Goal: Task Accomplishment & Management: Manage account settings

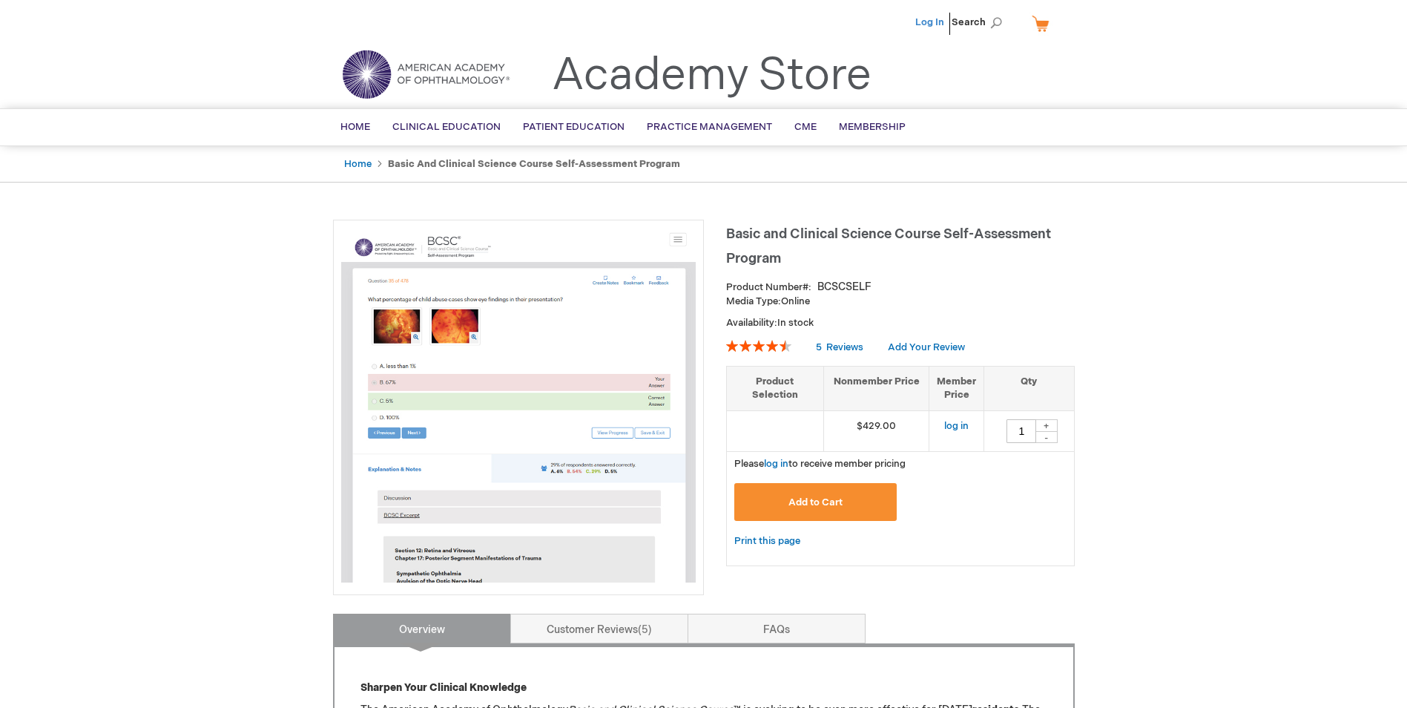
click at [936, 22] on link "Log In" at bounding box center [929, 22] width 29 height 12
click at [885, 22] on span "[PERSON_NAME]" at bounding box center [856, 22] width 82 height 12
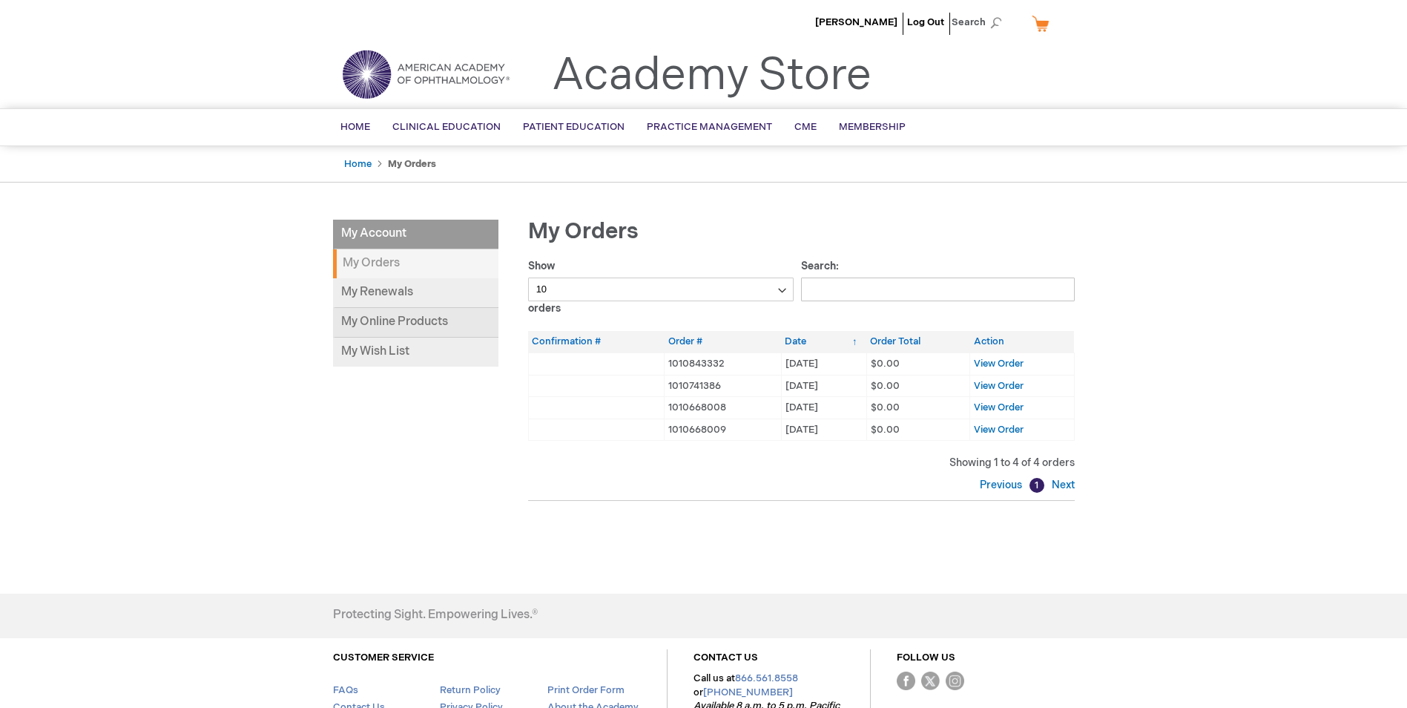
click at [415, 319] on link "My Online Products" at bounding box center [415, 323] width 165 height 30
